Goal: Check status: Check status

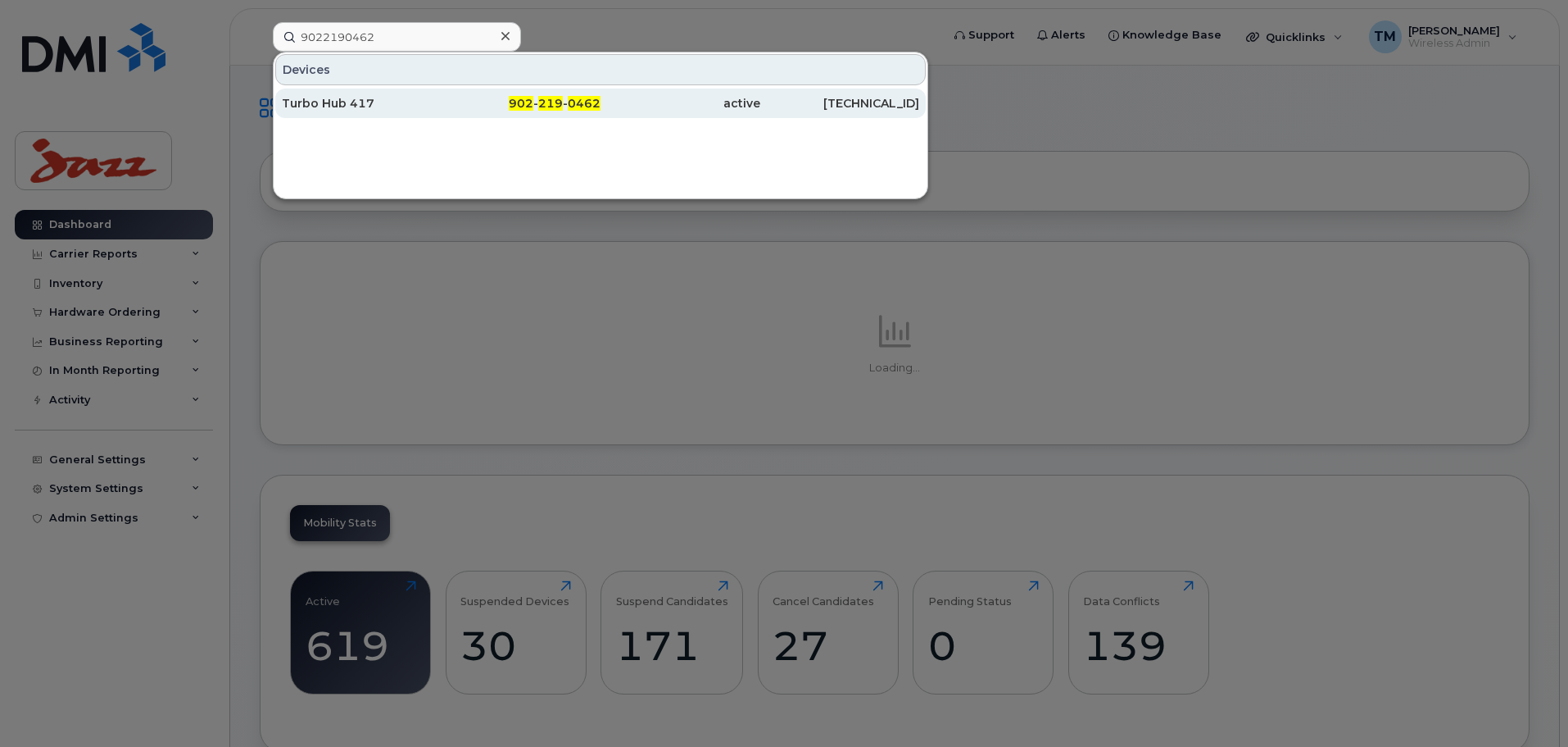
type input "9022190462"
click at [427, 98] on div "Turbo Hub 417" at bounding box center [362, 103] width 160 height 17
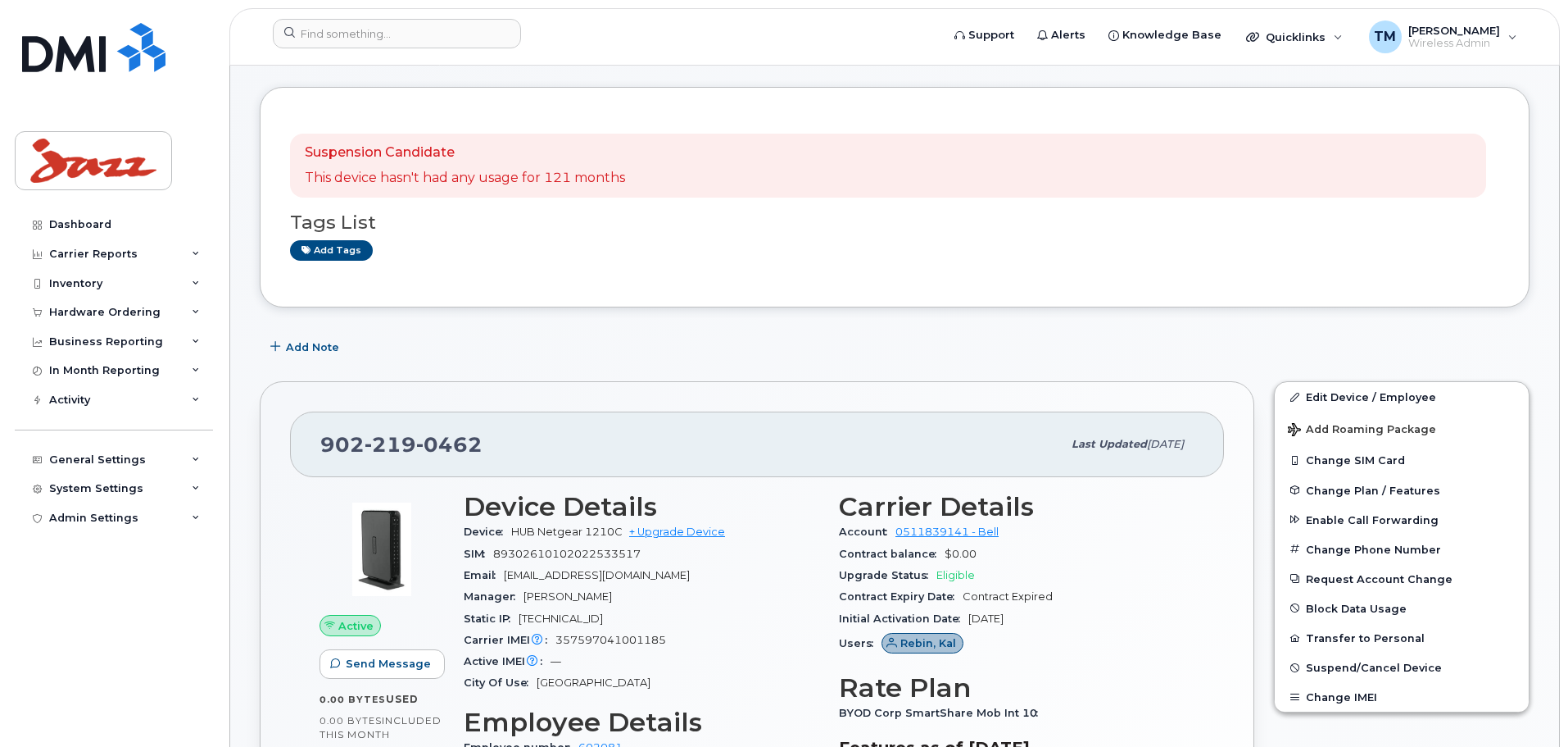
scroll to position [410, 0]
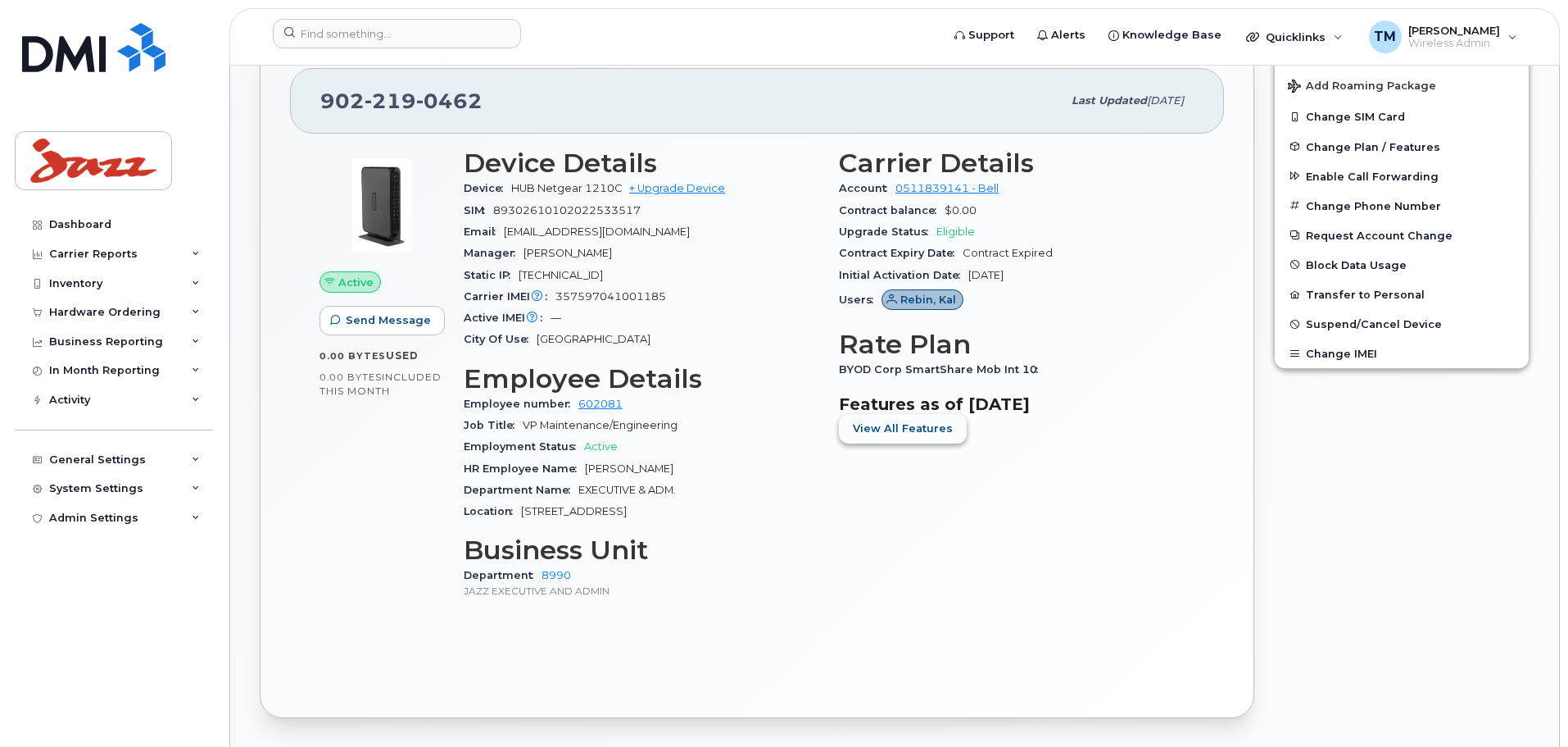
click at [876, 424] on span "View All Features" at bounding box center [903, 428] width 100 height 16
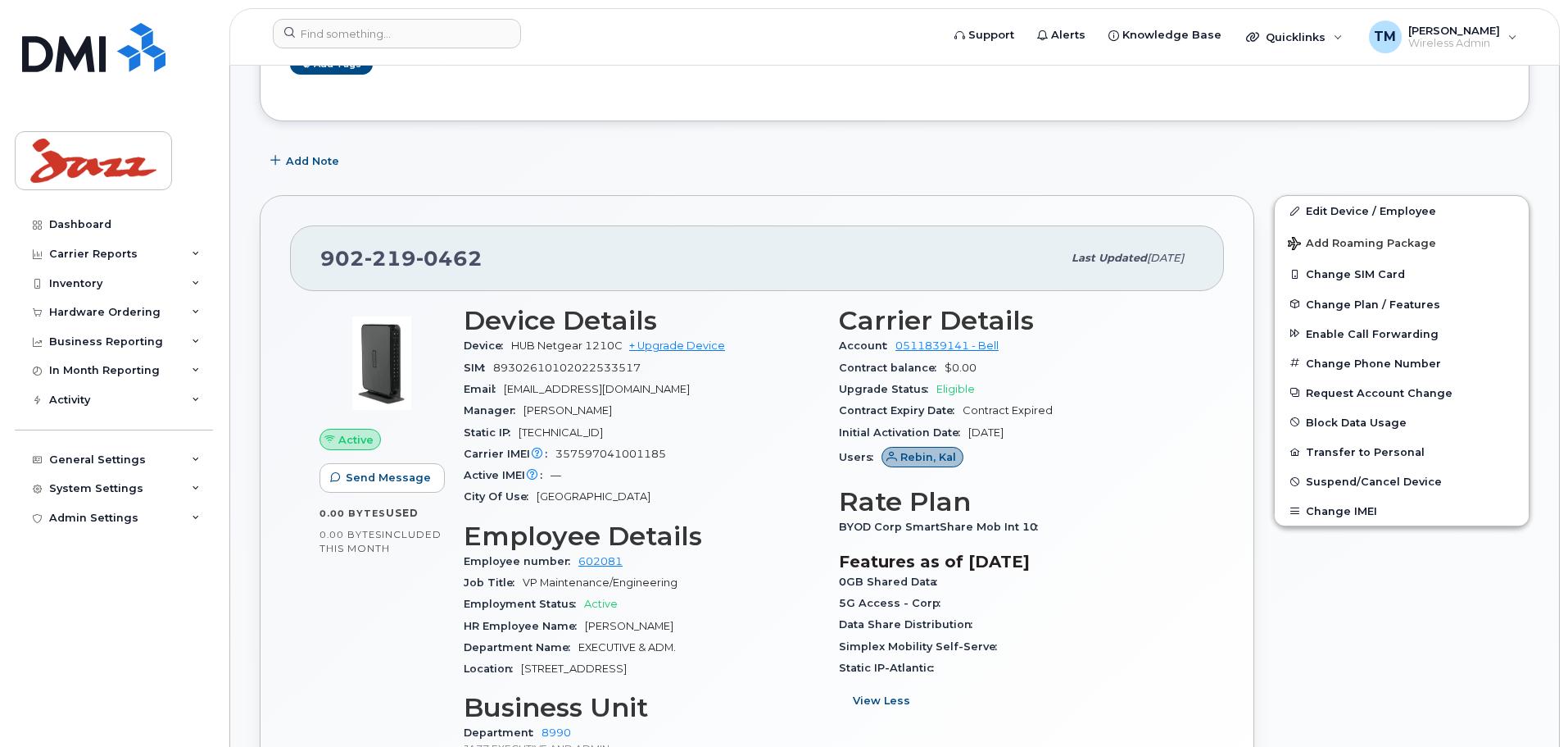
scroll to position [0, 0]
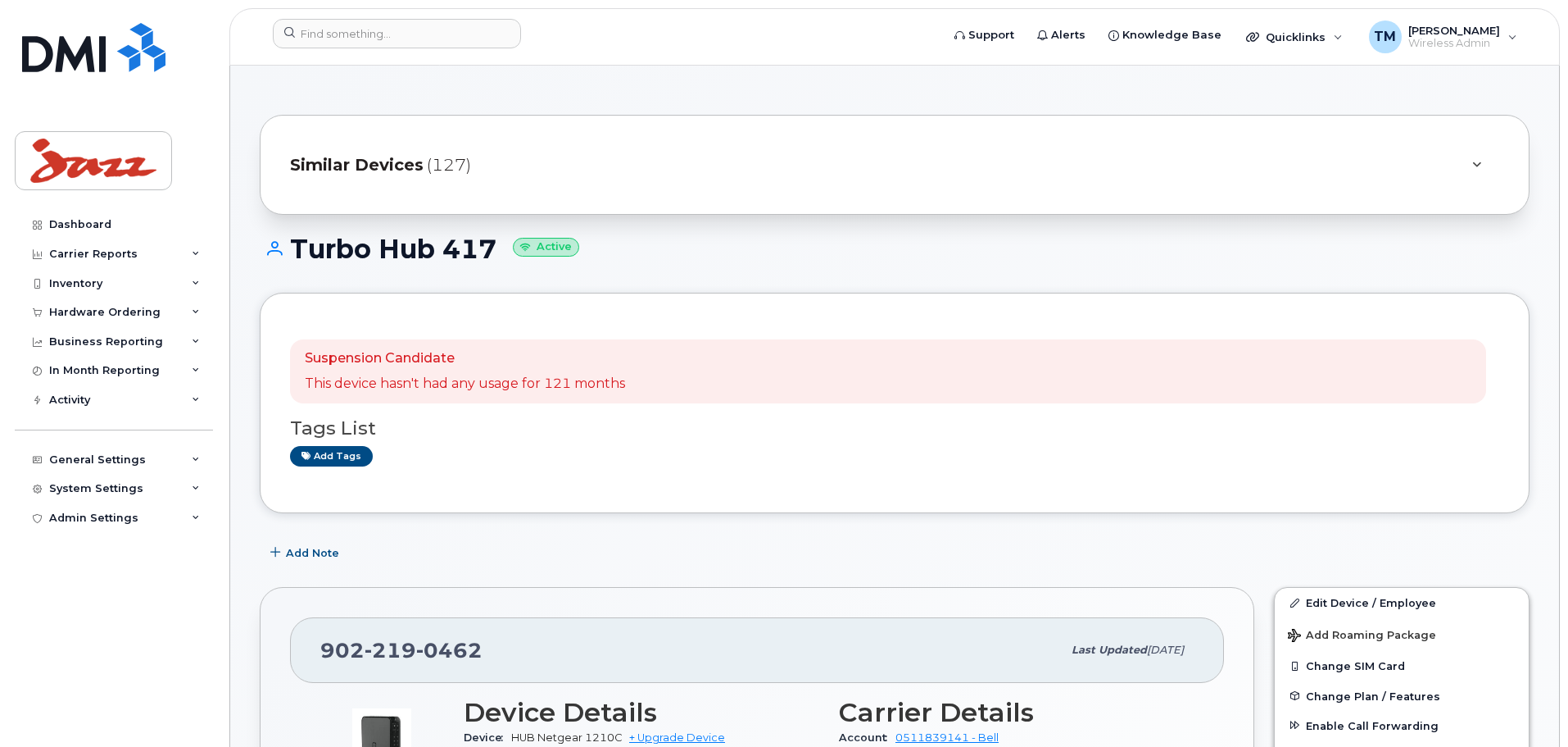
click at [671, 152] on div "Similar Devices (127)" at bounding box center [871, 165] width 1164 height 39
